Goal: Task Accomplishment & Management: Manage account settings

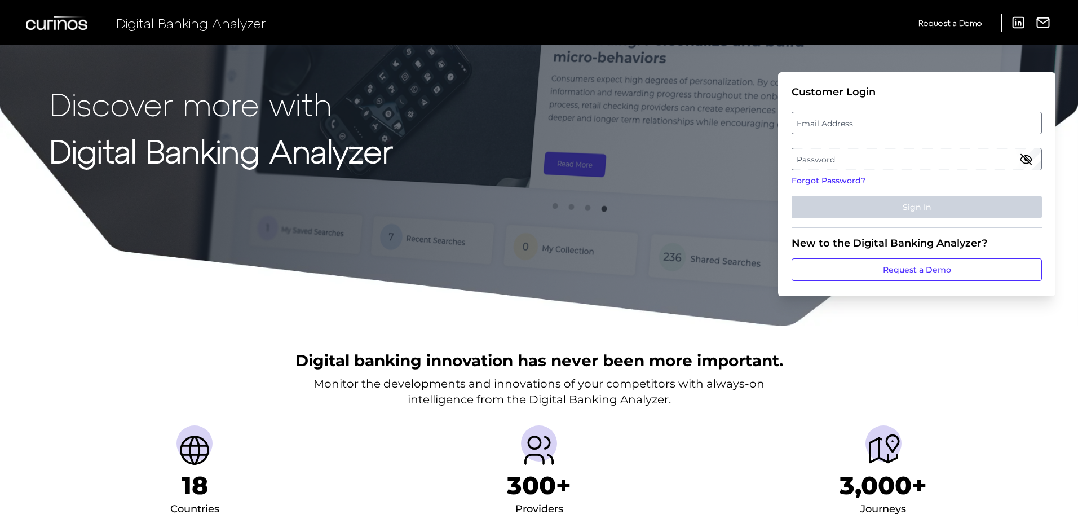
click at [868, 120] on label "Email Address" at bounding box center [916, 123] width 249 height 20
click at [868, 120] on input "email" at bounding box center [916, 123] width 250 height 23
type input "Lorenzo.Puglielli@key.com"
click at [855, 161] on label "Password" at bounding box center [916, 159] width 249 height 20
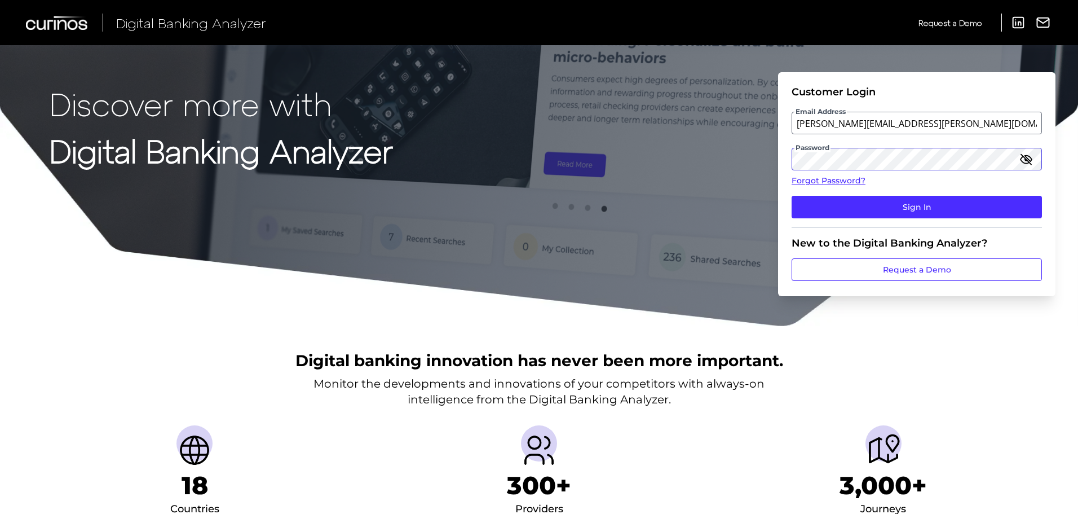
click at [791, 196] on button "Sign In" at bounding box center [916, 207] width 250 height 23
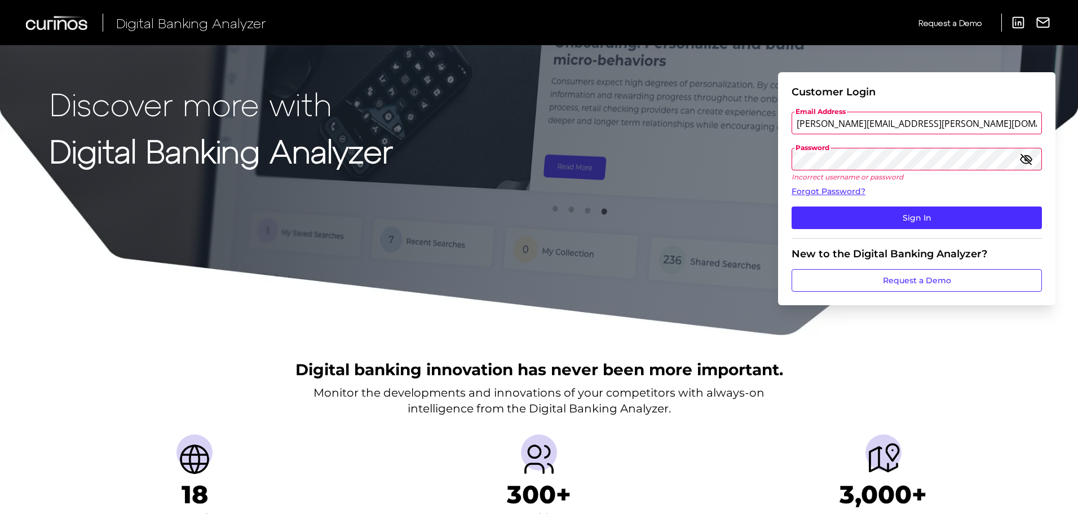
click at [791, 112] on div at bounding box center [791, 112] width 0 height 0
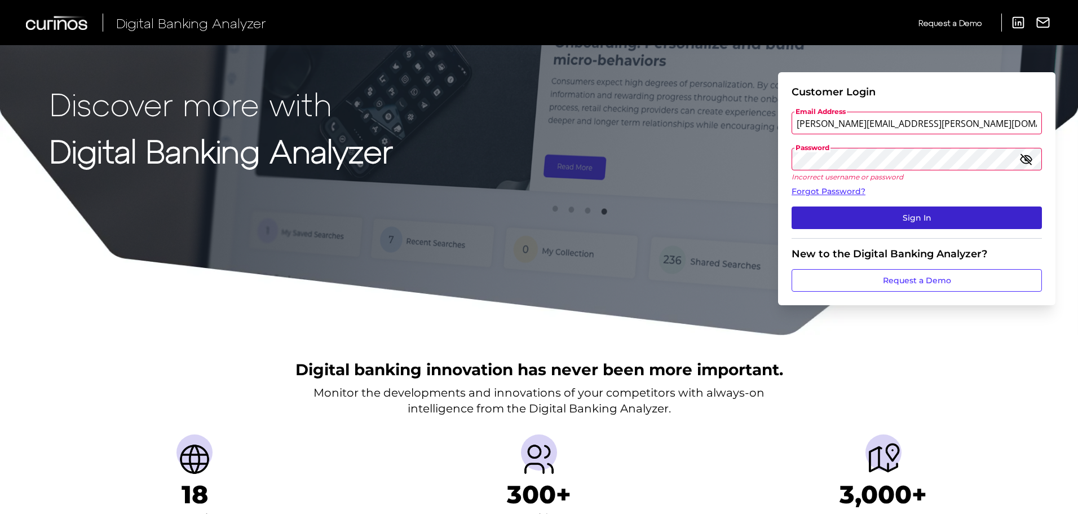
click at [869, 212] on button "Sign In" at bounding box center [916, 217] width 250 height 23
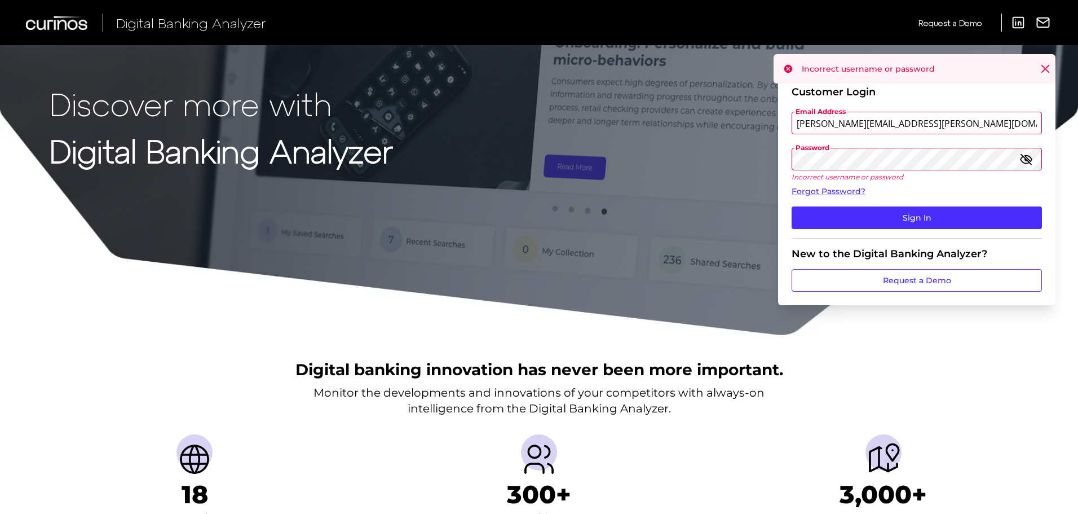
click at [784, 176] on form "Customer Login Email Address Lorenzo.Puglielli@key.com Password Incorrect usern…" at bounding box center [916, 188] width 277 height 233
click at [993, 112] on input "Lorenzo.Puglielli@key.com" at bounding box center [916, 123] width 250 height 23
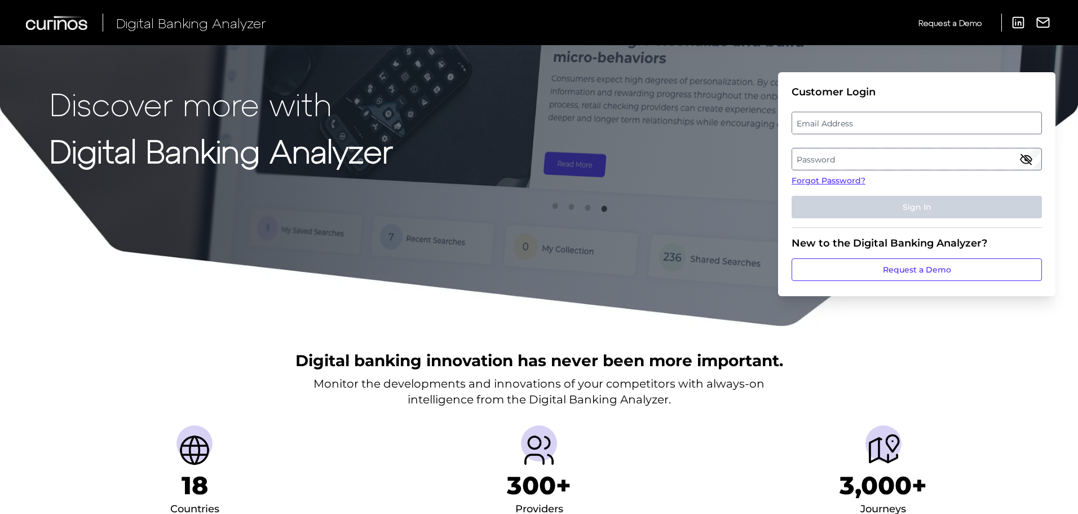
click at [791, 148] on div at bounding box center [791, 148] width 0 height 0
click at [782, 187] on form "Customer Login Email Address Password Forgot Password? Sign In New to the Digit…" at bounding box center [916, 184] width 277 height 224
click at [778, 177] on form "Customer Login Email Address Password Forgot Password? Sign In New to the Digit…" at bounding box center [916, 184] width 277 height 224
click at [784, 178] on form "Customer Login Email Address Password Forgot Password? Sign In New to the Digit…" at bounding box center [916, 184] width 277 height 224
click at [847, 180] on link "Forgot Password?" at bounding box center [916, 181] width 250 height 12
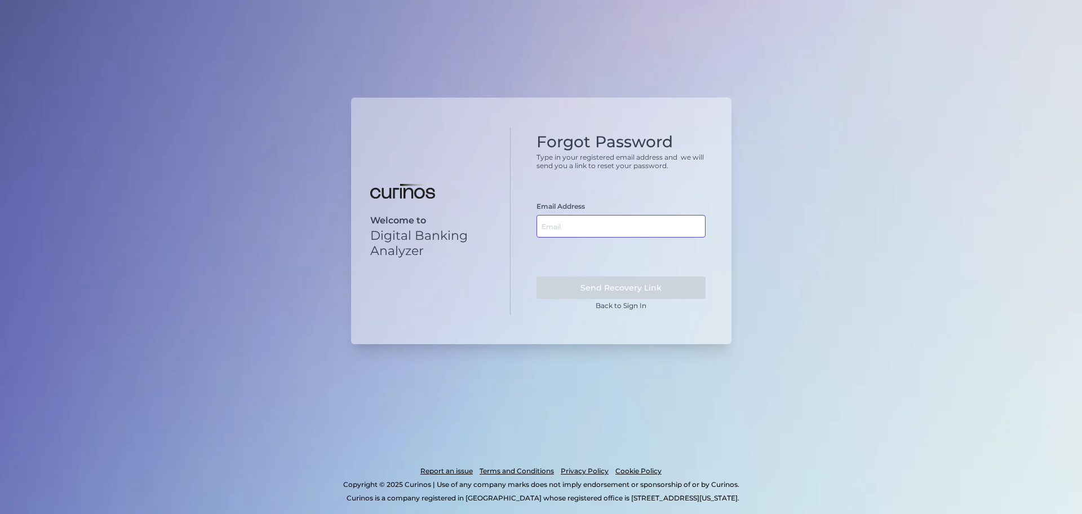
click at [616, 224] on input "text" at bounding box center [621, 226] width 169 height 23
